Goal: Task Accomplishment & Management: Manage account settings

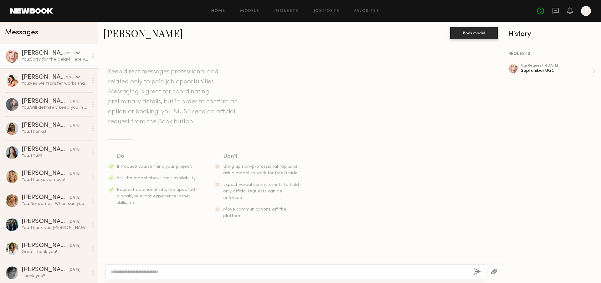
scroll to position [357, 0]
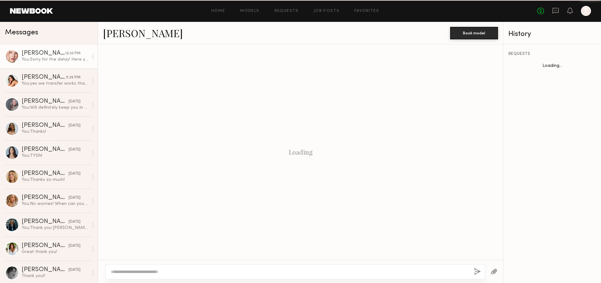
scroll to position [309, 0]
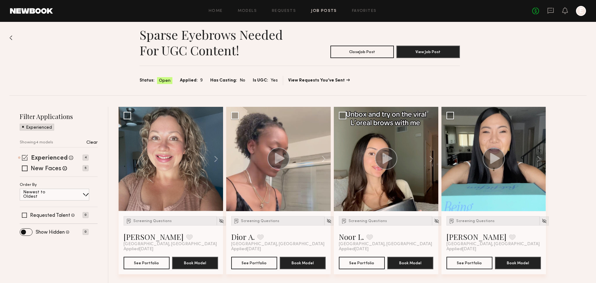
scroll to position [6, 0]
click at [23, 156] on span at bounding box center [25, 158] width 6 height 6
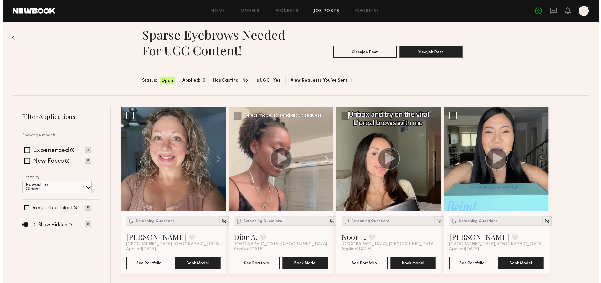
scroll to position [0, 0]
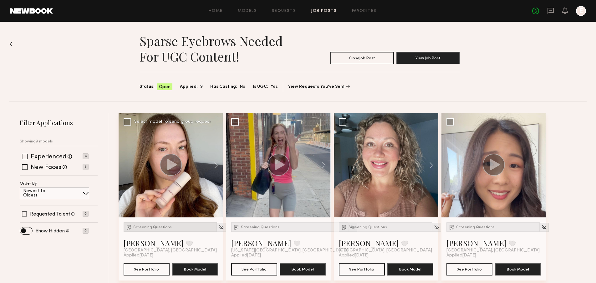
click at [159, 224] on div "Screening Questions" at bounding box center [170, 227] width 93 height 9
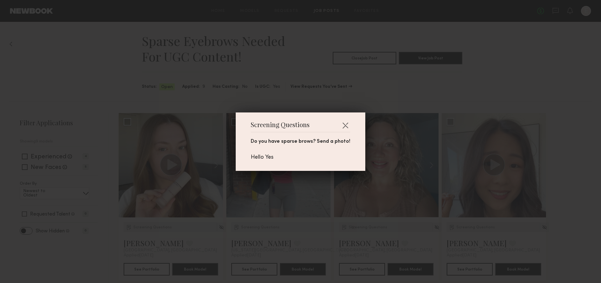
click at [378, 128] on div "Screening Questions Do you have sparse brows? Send a photo! Hello Yes" at bounding box center [300, 141] width 601 height 283
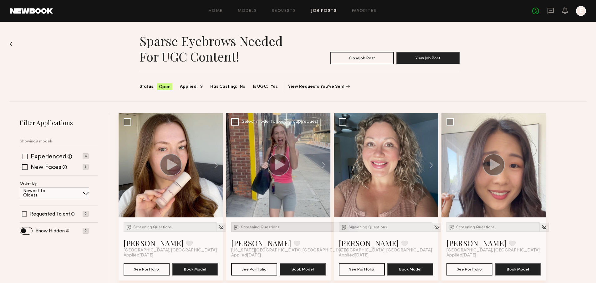
click at [262, 229] on span "Screening Questions" at bounding box center [260, 228] width 38 height 4
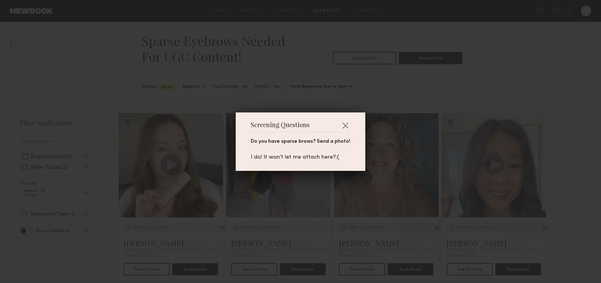
click at [434, 175] on div "Screening Questions Do you have sparse brows? Send a photo! I do! It won’t let …" at bounding box center [300, 141] width 601 height 283
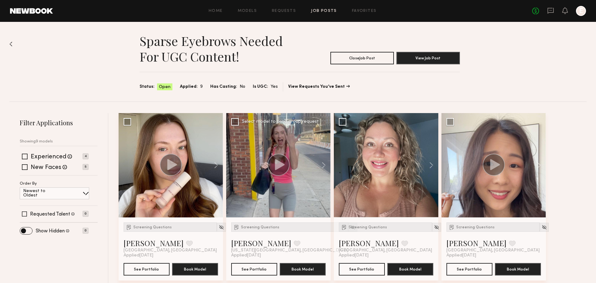
click at [277, 171] on circle at bounding box center [278, 165] width 22 height 22
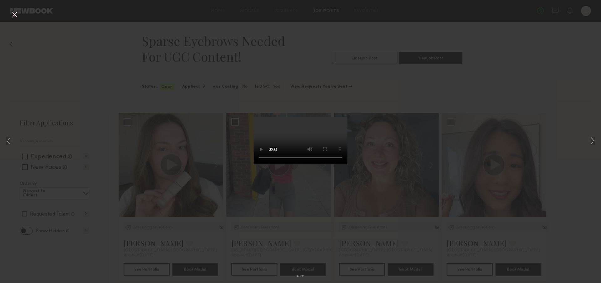
click at [391, 172] on div "1 of 7" at bounding box center [300, 141] width 601 height 283
click at [15, 16] on button at bounding box center [14, 14] width 10 height 11
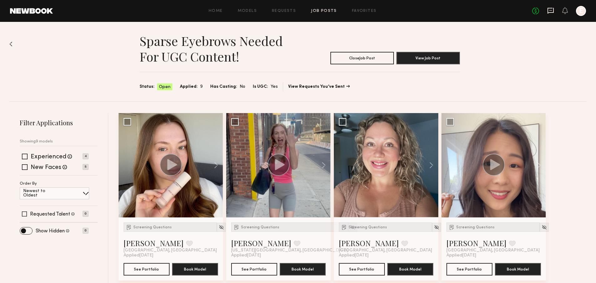
click at [552, 10] on icon at bounding box center [550, 10] width 7 height 7
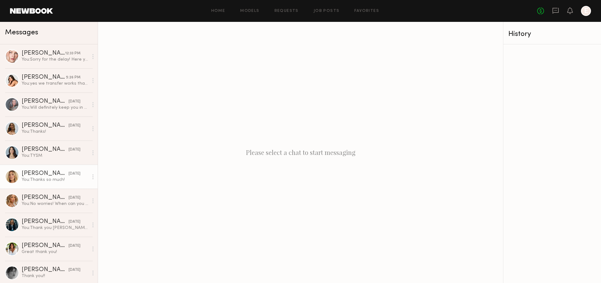
click at [35, 174] on div "[PERSON_NAME]" at bounding box center [45, 174] width 47 height 6
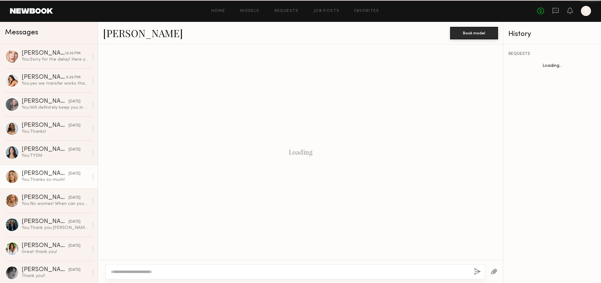
scroll to position [386, 0]
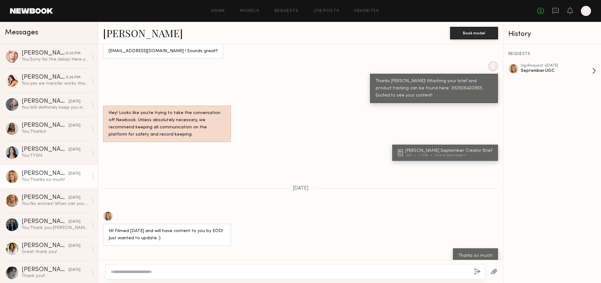
click at [568, 68] on div "September UGC" at bounding box center [555, 71] width 71 height 6
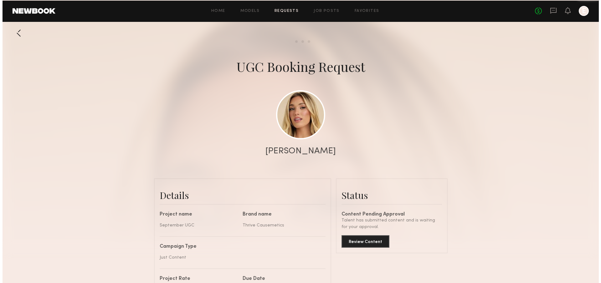
scroll to position [486, 0]
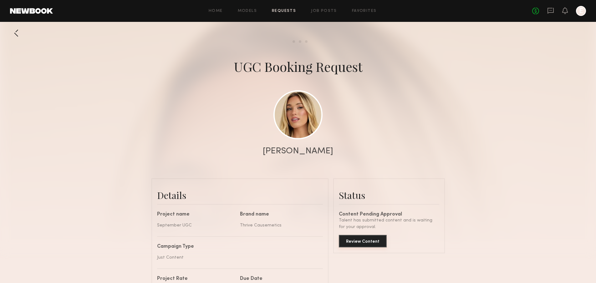
click at [380, 243] on button "Review Content" at bounding box center [363, 241] width 48 height 13
